Goal: Check status: Check status

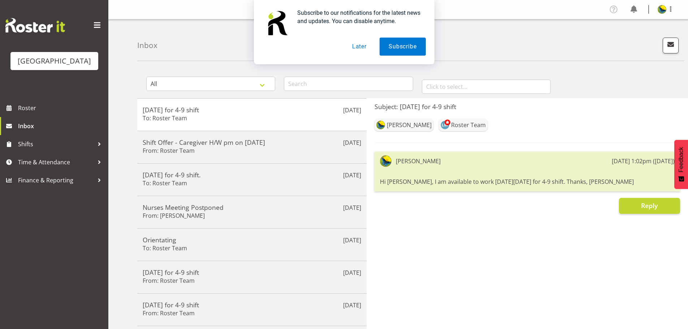
click at [361, 50] on button "Later" at bounding box center [359, 47] width 32 height 18
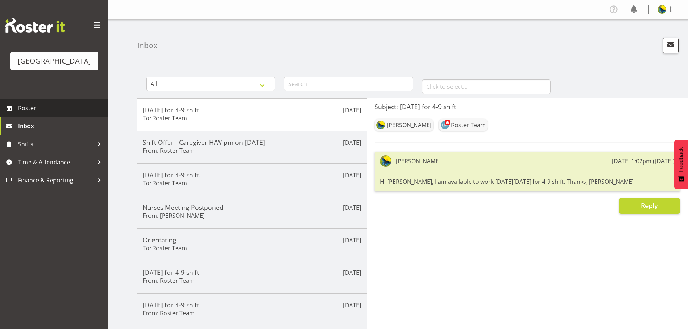
click at [88, 113] on span "Roster" at bounding box center [61, 108] width 87 height 11
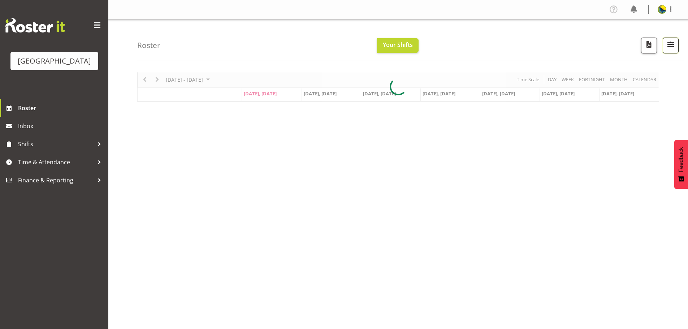
click at [669, 49] on span "button" at bounding box center [670, 44] width 9 height 9
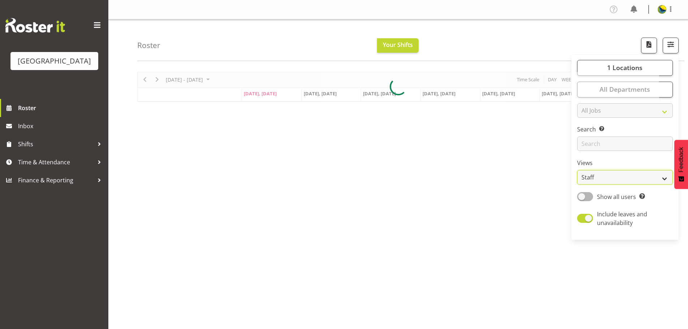
click at [643, 184] on select "Staff Role Shift - Horizontal Shift - Vertical Staff - Location" at bounding box center [625, 177] width 96 height 14
select select "shift"
click at [577, 184] on select "Staff Role Shift - Horizontal Shift - Vertical Staff - Location" at bounding box center [625, 177] width 96 height 14
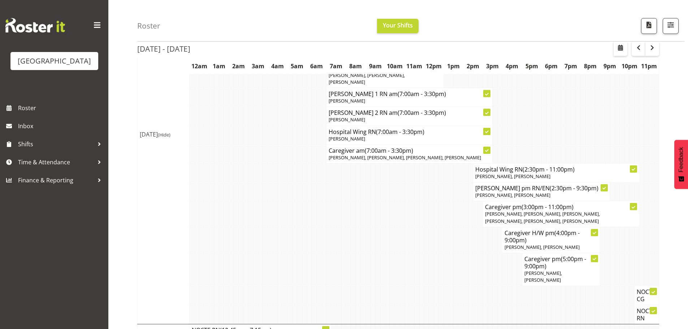
scroll to position [578, 0]
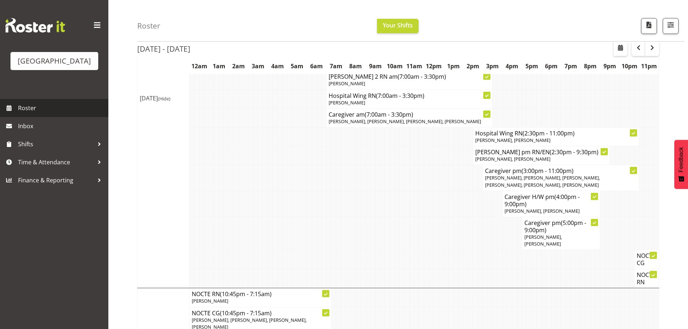
click at [34, 113] on span "Roster" at bounding box center [61, 108] width 87 height 11
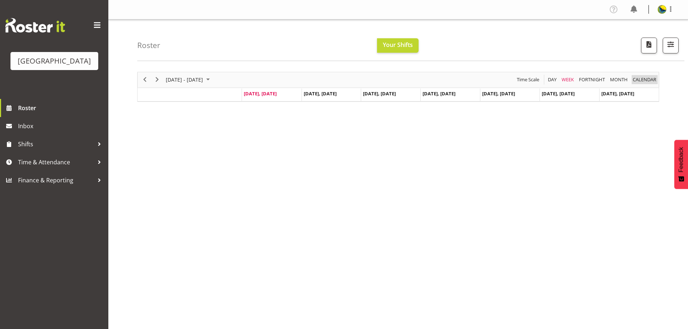
click at [640, 82] on span "calendar" at bounding box center [644, 79] width 25 height 9
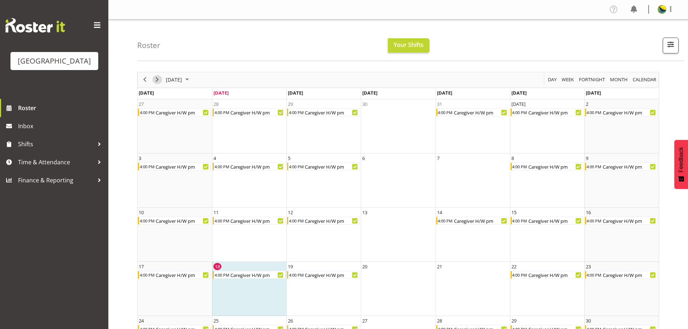
click at [156, 84] on span "Next" at bounding box center [157, 79] width 9 height 9
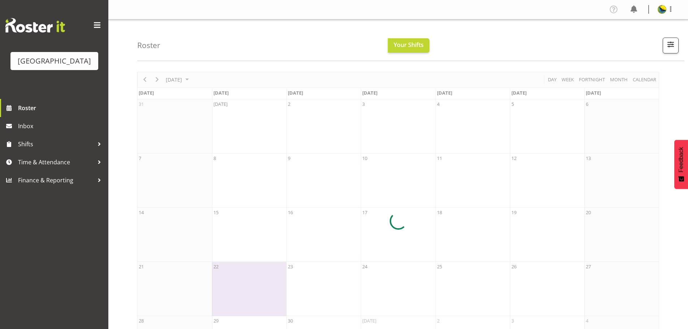
drag, startPoint x: 156, startPoint y: 84, endPoint x: 238, endPoint y: 29, distance: 98.4
click at [238, 29] on div "Roster Your Shifts 1 Locations Clear Parkwood Kitchen Parkwood Nurses Select Al…" at bounding box center [410, 40] width 547 height 42
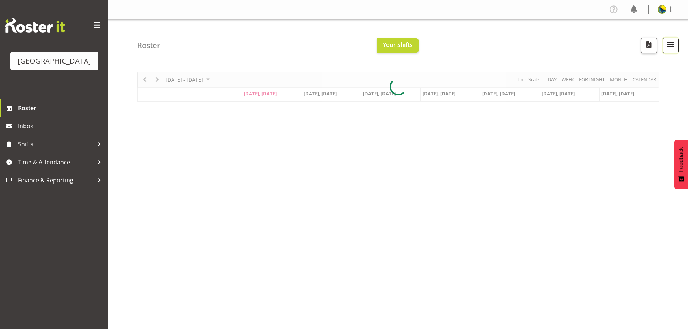
click at [663, 52] on button "button" at bounding box center [671, 46] width 16 height 16
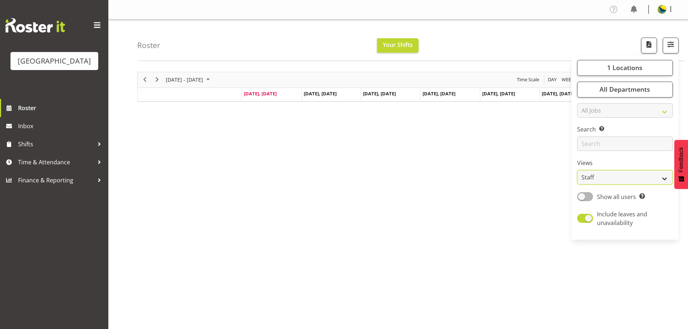
click at [629, 184] on select "Staff Role Shift - Horizontal Shift - Vertical Staff - Location" at bounding box center [625, 177] width 96 height 14
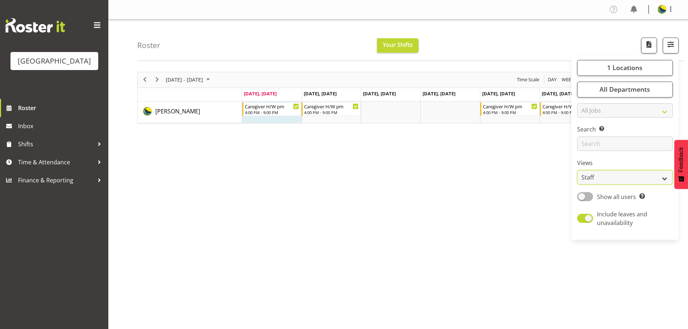
select select "shift"
click at [577, 184] on select "Staff Role Shift - Horizontal Shift - Vertical Staff - Location" at bounding box center [625, 177] width 96 height 14
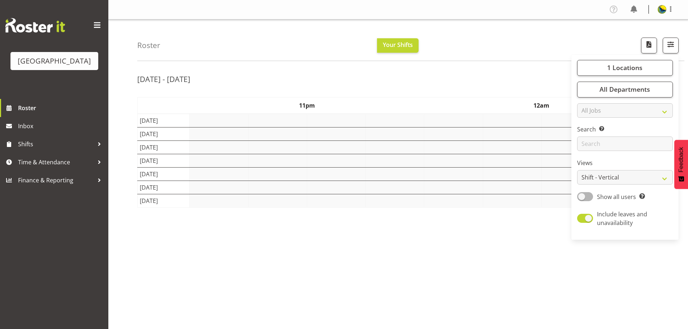
click at [457, 36] on div "Roster Your Shifts 1 Locations Clear Parkwood Kitchen Parkwood Nurses Select Al…" at bounding box center [410, 40] width 547 height 42
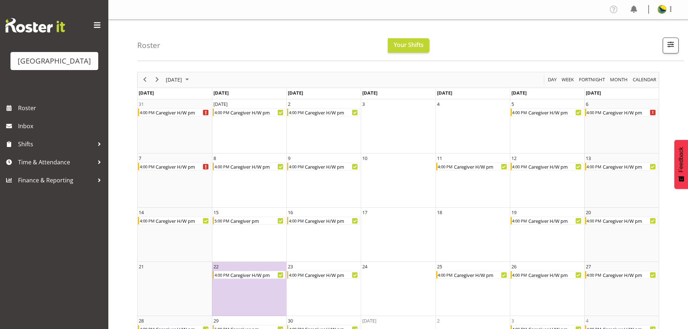
drag, startPoint x: 128, startPoint y: 152, endPoint x: 341, endPoint y: 45, distance: 239.0
click at [341, 45] on div "Roster Your Shifts 1 Locations [GEOGRAPHIC_DATA] Kitchen [GEOGRAPHIC_DATA] Sele…" at bounding box center [410, 40] width 547 height 42
click at [659, 10] on img at bounding box center [661, 9] width 9 height 9
click at [646, 44] on link "Log Out" at bounding box center [639, 37] width 69 height 13
